Goal: Task Accomplishment & Management: Use online tool/utility

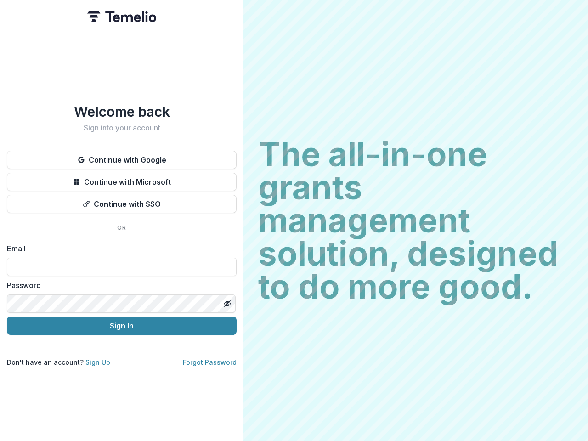
click at [294, 221] on h2 "The all-in-one grants management solution, designed to do more good." at bounding box center [415, 220] width 315 height 165
click at [122, 156] on button "Continue with Google" at bounding box center [122, 160] width 230 height 18
click at [122, 178] on button "Continue with Microsoft" at bounding box center [122, 182] width 230 height 18
click at [122, 200] on button "Continue with SSO" at bounding box center [122, 204] width 230 height 18
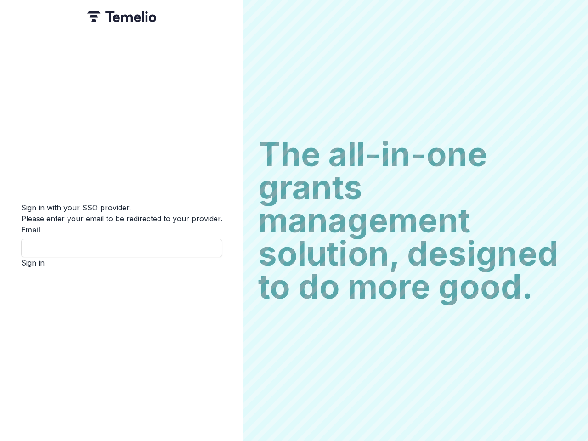
click at [227, 300] on div "Sign in with your SSO provider. Please enter your email to be redirected to you…" at bounding box center [122, 220] width 244 height 441
